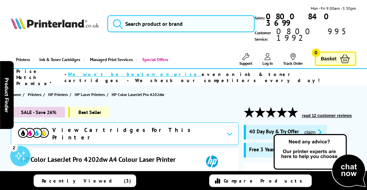
drag, startPoint x: 0, startPoint y: 0, endPoint x: 304, endPoint y: 92, distance: 317.2
click at [304, 92] on section "Home Printers HP Printers HP Laser Printers HP Color LaserJet Pro 4202dw" at bounding box center [183, 94] width 367 height 18
click at [273, 137] on img at bounding box center [319, 161] width 95 height 56
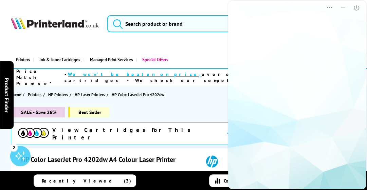
click at [272, 137] on html "Popup Popup Close" at bounding box center [297, 95] width 140 height 190
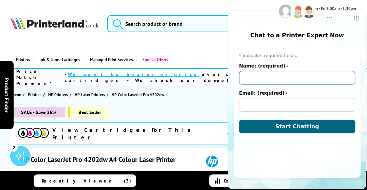
click at [272, 84] on input "Name: (required)" at bounding box center [297, 78] width 116 height 14
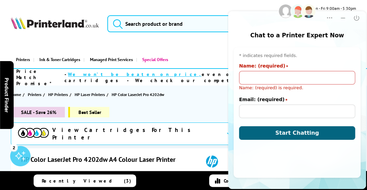
click at [157, 155] on div "HP Color LaserJet Pro 4202dw A4 Colour Laser Printer" at bounding box center [125, 162] width 209 height 14
click at [155, 155] on div "HP Color LaserJet Pro 4202dw A4 Colour Laser Printer" at bounding box center [125, 162] width 209 height 14
click at [153, 155] on h1 "HP Color LaserJet Pro 4202dw A4 Colour Laser Printer" at bounding box center [101, 159] width 161 height 9
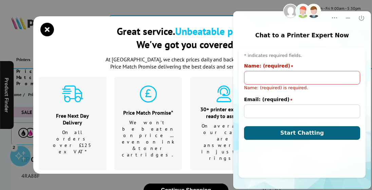
click at [153, 143] on li "Price Match Promise* We won't be beaten on price …even on ink & toner cartridge…" at bounding box center [148, 123] width 68 height 93
click at [148, 146] on ul "Free Next Day Delivery On all orders over £125 ex VAT* Price Match Promise* We …" at bounding box center [186, 125] width 294 height 96
click at [147, 146] on ul "Free Next Day Delivery On all orders over £125 ex VAT* Price Match Promise* We …" at bounding box center [186, 125] width 294 height 96
click at [179, 132] on li "Price Match Promise* We won't be beaten on price …even on ink & toner cartridge…" at bounding box center [148, 123] width 68 height 93
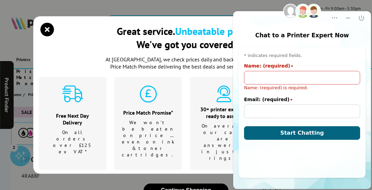
click at [179, 132] on li "Price Match Promise* We won't be beaten on price …even on ink & toner cartridge…" at bounding box center [148, 123] width 68 height 93
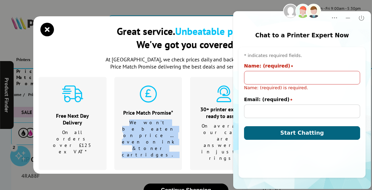
click at [179, 132] on li "Price Match Promise* We won't be beaten on price …even on ink & toner cartridge…" at bounding box center [148, 123] width 68 height 93
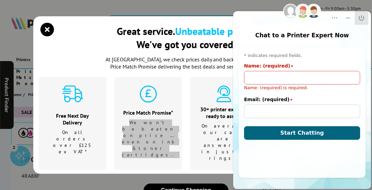
click at [362, 23] on button "Close" at bounding box center [361, 18] width 14 height 14
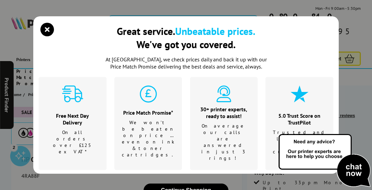
click at [362, 23] on div "Great service. Unbeatable prices. We've got you covered. At Printerland, we che…" at bounding box center [186, 95] width 372 height 190
drag, startPoint x: 130, startPoint y: 23, endPoint x: 357, endPoint y: 30, distance: 227.0
click at [357, 30] on div "Great service. Unbeatable prices. We've got you covered. At Printerland, we che…" at bounding box center [186, 95] width 372 height 190
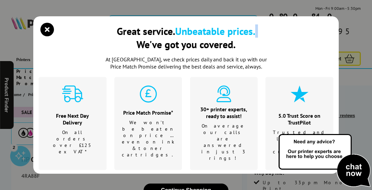
click at [357, 30] on div "Great service. Unbeatable prices. We've got you covered. At Printerland, we che…" at bounding box center [186, 95] width 372 height 190
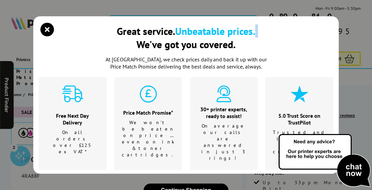
click at [357, 30] on div "Great service. Unbeatable prices. We've got you covered. At Printerland, we che…" at bounding box center [186, 95] width 372 height 190
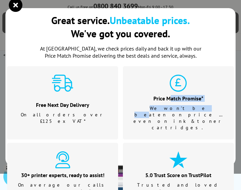
drag, startPoint x: 165, startPoint y: 112, endPoint x: 172, endPoint y: 94, distance: 18.9
click at [172, 94] on li "Price Match Promise* We won't be beaten on price …even on ink & toner cartridge…" at bounding box center [178, 102] width 111 height 73
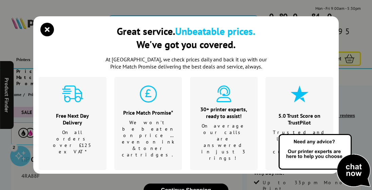
click at [366, 8] on div "Great service. Unbeatable prices. We've got you covered. At Printerland, we che…" at bounding box center [186, 95] width 372 height 190
click at [226, 124] on p "On average our calls are answered in just 3 rings!" at bounding box center [223, 142] width 51 height 39
click at [223, 151] on div "At Printerland, we check prices daily and back it up with our Price Match Promi…" at bounding box center [186, 126] width 294 height 141
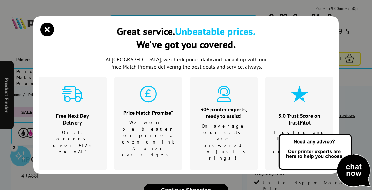
click at [151, 123] on p "We won't be beaten on price …even on ink & toner cartridges." at bounding box center [148, 138] width 53 height 39
click at [144, 141] on li "Price Match Promise* We won't be beaten on price …even on ink & toner cartridge…" at bounding box center [148, 123] width 68 height 93
click at [179, 183] on button "Continue Shopping" at bounding box center [185, 190] width 85 height 14
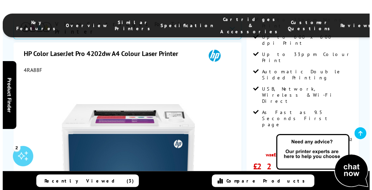
scroll to position [176, 0]
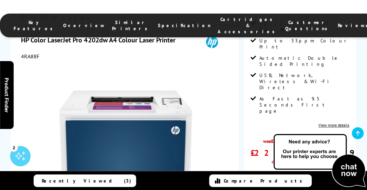
click at [122, 182] on link "Recently Viewed (3)" at bounding box center [85, 180] width 102 height 13
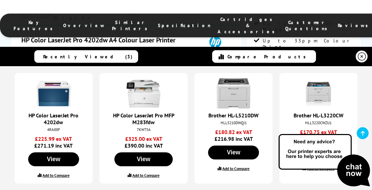
click at [122, 182] on div "HP Color LaserJet Pro MFP M283fdw 7KW75A £325.00 ex VAT £390.00 inc VAT View Ad…" at bounding box center [143, 128] width 88 height 111
click at [246, 135] on span "£180.82 ex VAT £216.98 inc VAT" at bounding box center [233, 136] width 68 height 14
click at [235, 152] on button "View" at bounding box center [233, 153] width 51 height 14
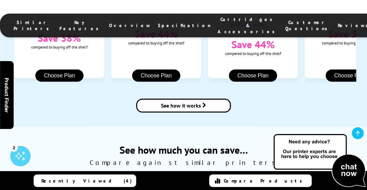
scroll to position [787, 0]
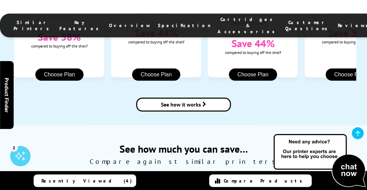
drag, startPoint x: 290, startPoint y: 177, endPoint x: 285, endPoint y: 186, distance: 10.1
click at [290, 177] on img at bounding box center [319, 161] width 95 height 56
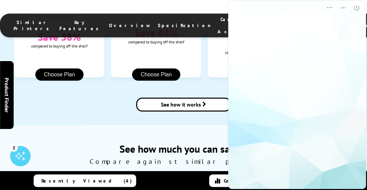
scroll to position [0, 0]
click at [287, 190] on html "Popup Popup Close" at bounding box center [297, 95] width 140 height 190
